Goal: Information Seeking & Learning: Learn about a topic

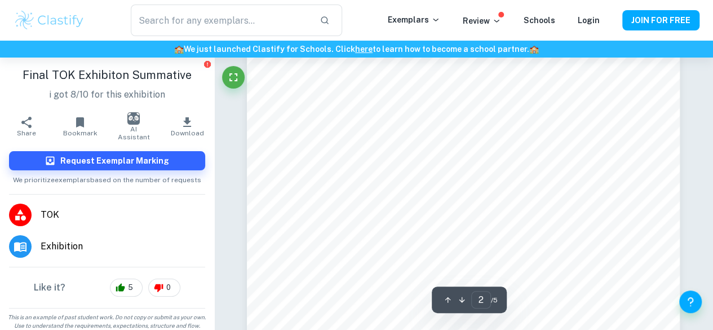
scroll to position [509, 0]
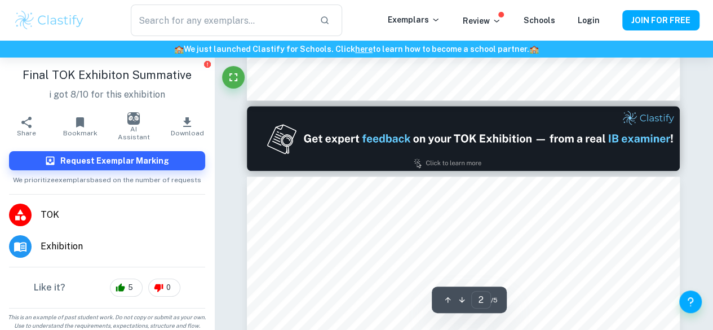
type input "1"
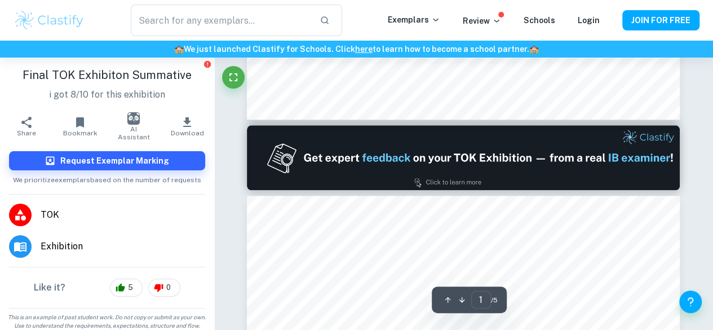
scroll to position [0, 0]
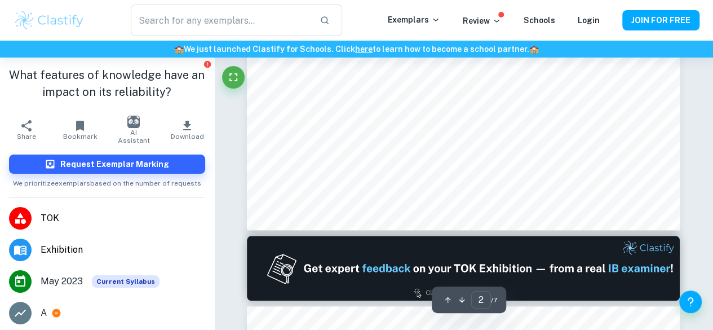
scroll to position [597, 0]
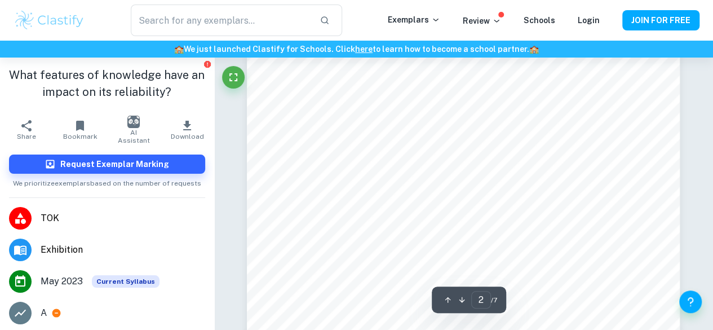
type input "3"
